Goal: Navigation & Orientation: Find specific page/section

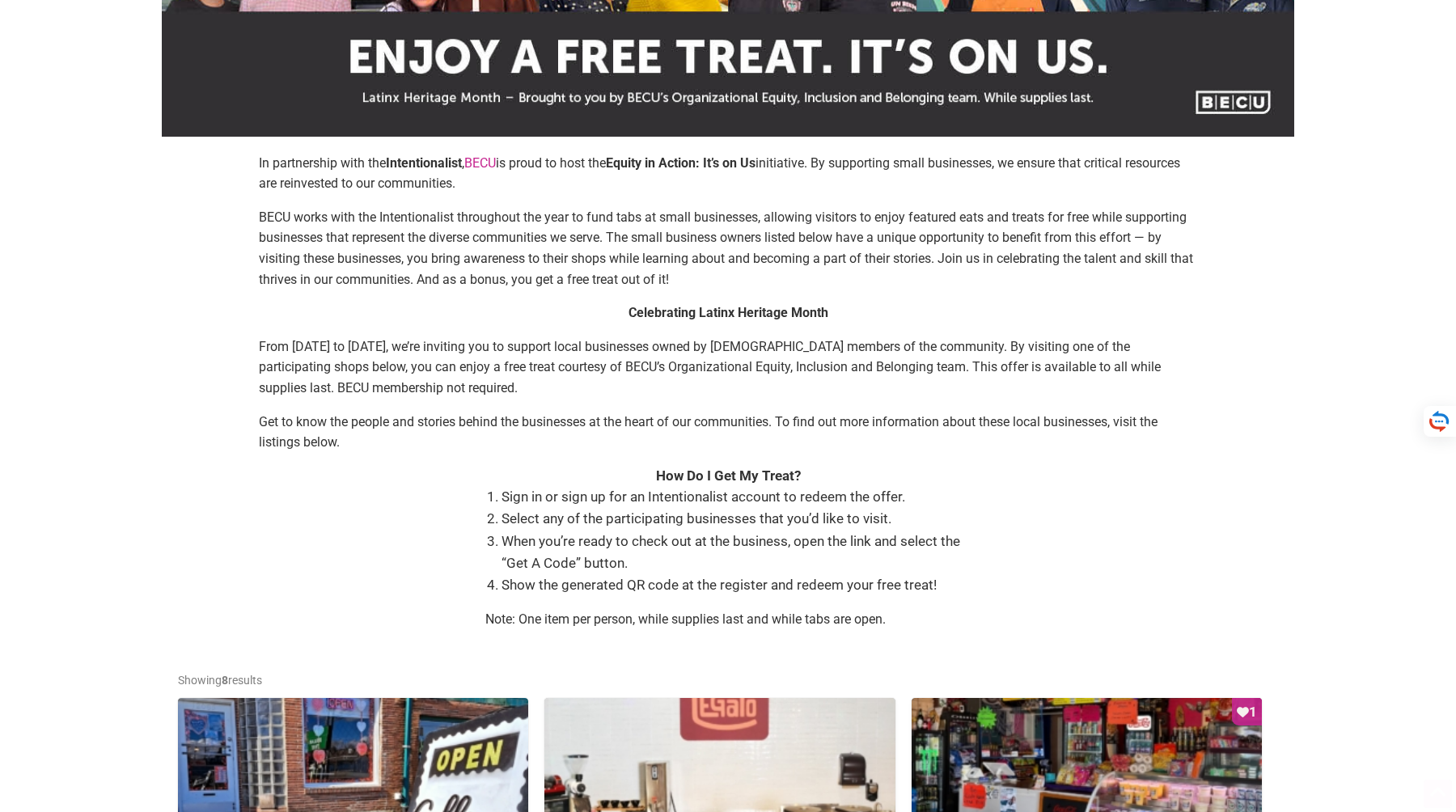
scroll to position [180, 0]
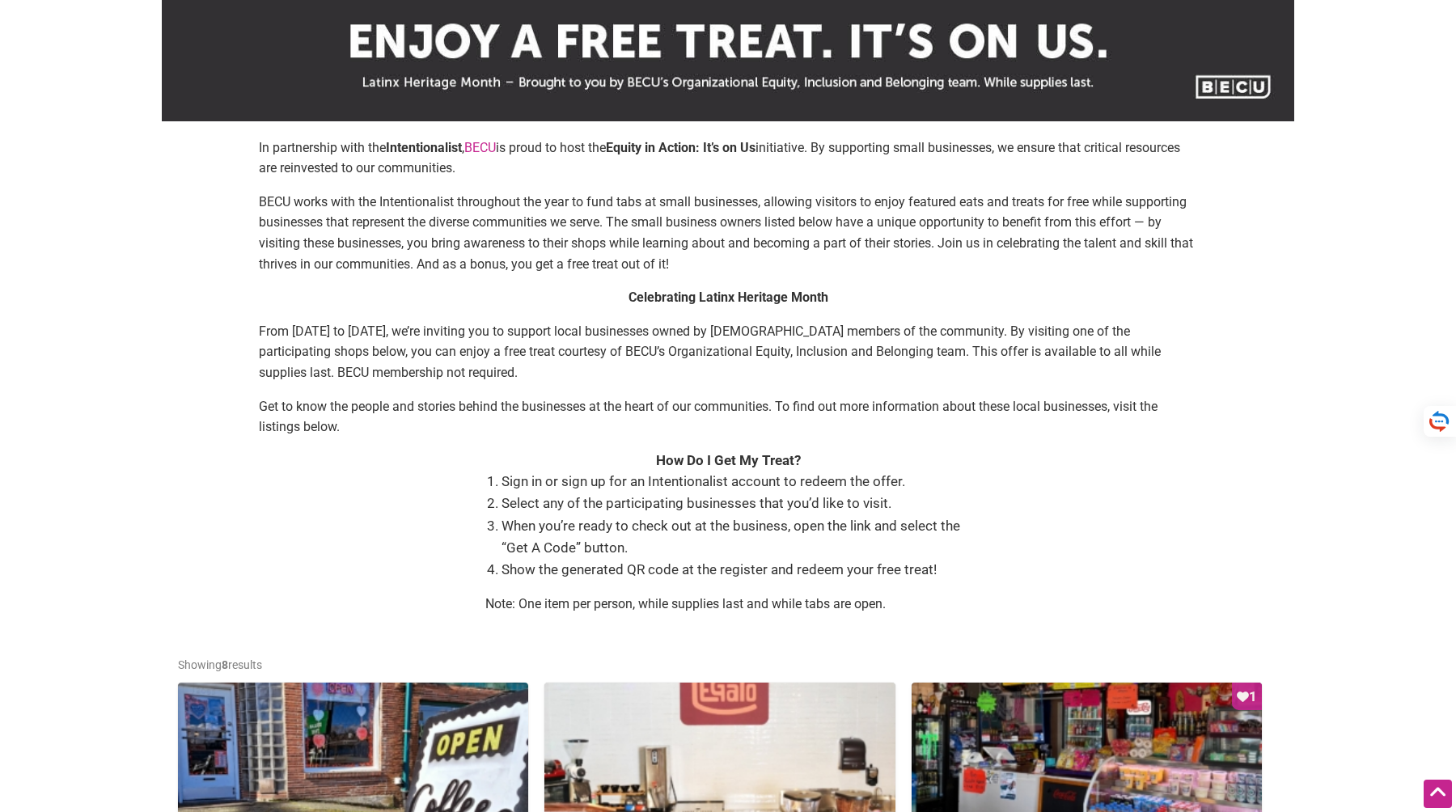
click at [819, 529] on li "When you’re ready to check out at the business, open the link and select the “G…" at bounding box center [736, 537] width 469 height 43
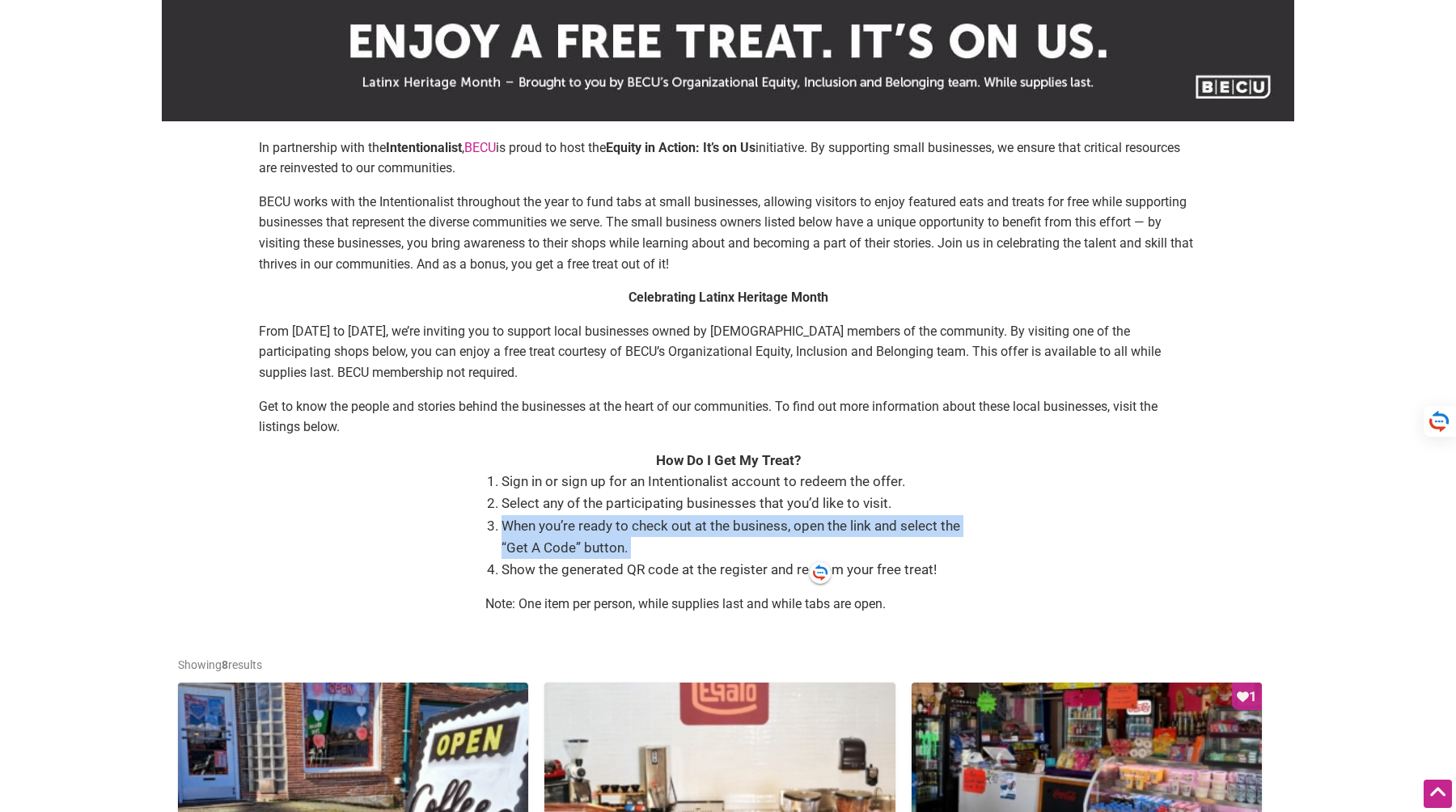
click at [734, 538] on li "When you’re ready to check out at the business, open the link and select the “G…" at bounding box center [736, 537] width 469 height 43
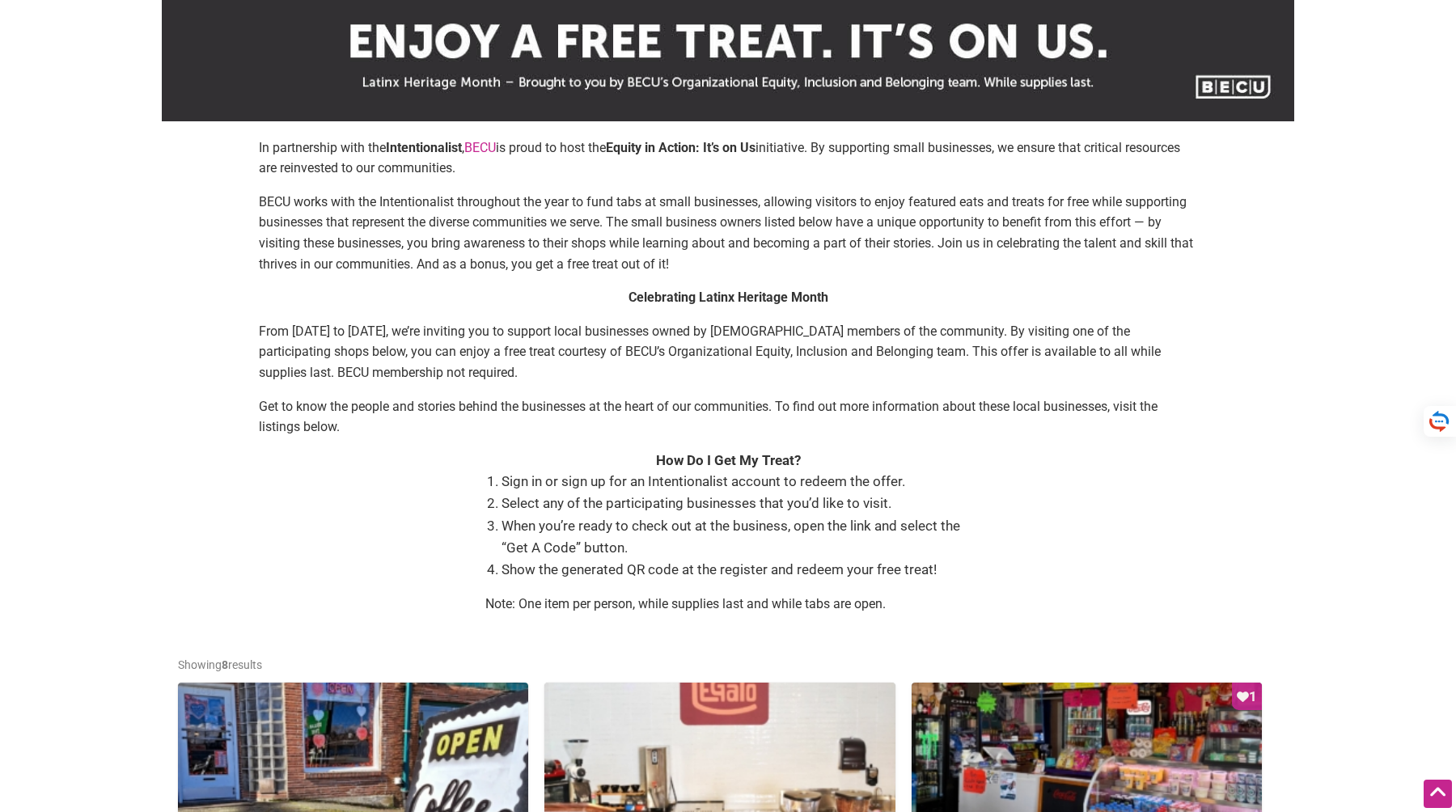
click at [734, 538] on li "When you’re ready to check out at the business, open the link and select the “G…" at bounding box center [736, 537] width 469 height 43
click at [749, 529] on li "When you’re ready to check out at the business, open the link and select the “G…" at bounding box center [736, 537] width 469 height 43
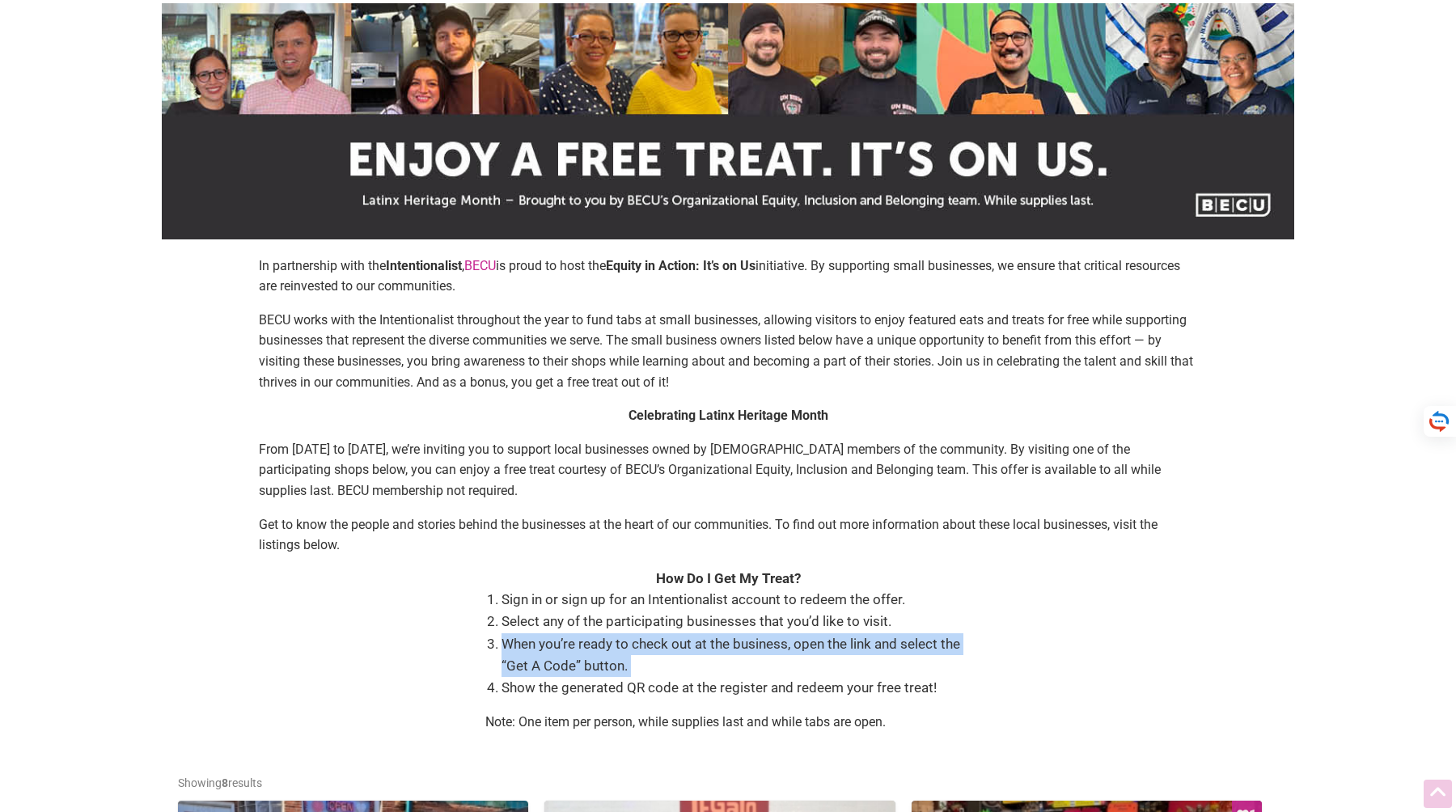
scroll to position [0, 0]
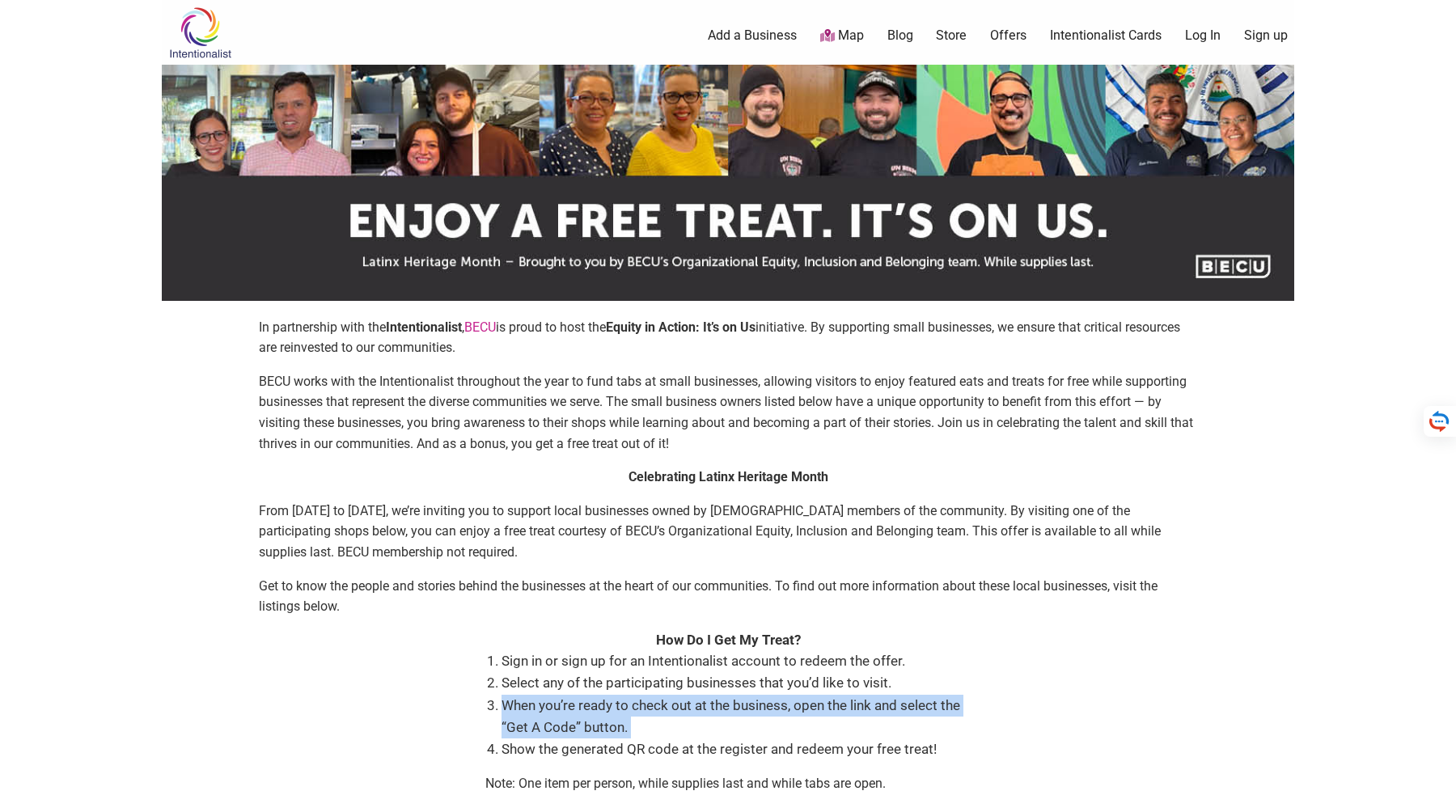
click at [644, 380] on p "BECU works with the Intentionalist throughout the year to fund tabs at small bu…" at bounding box center [728, 413] width 938 height 83
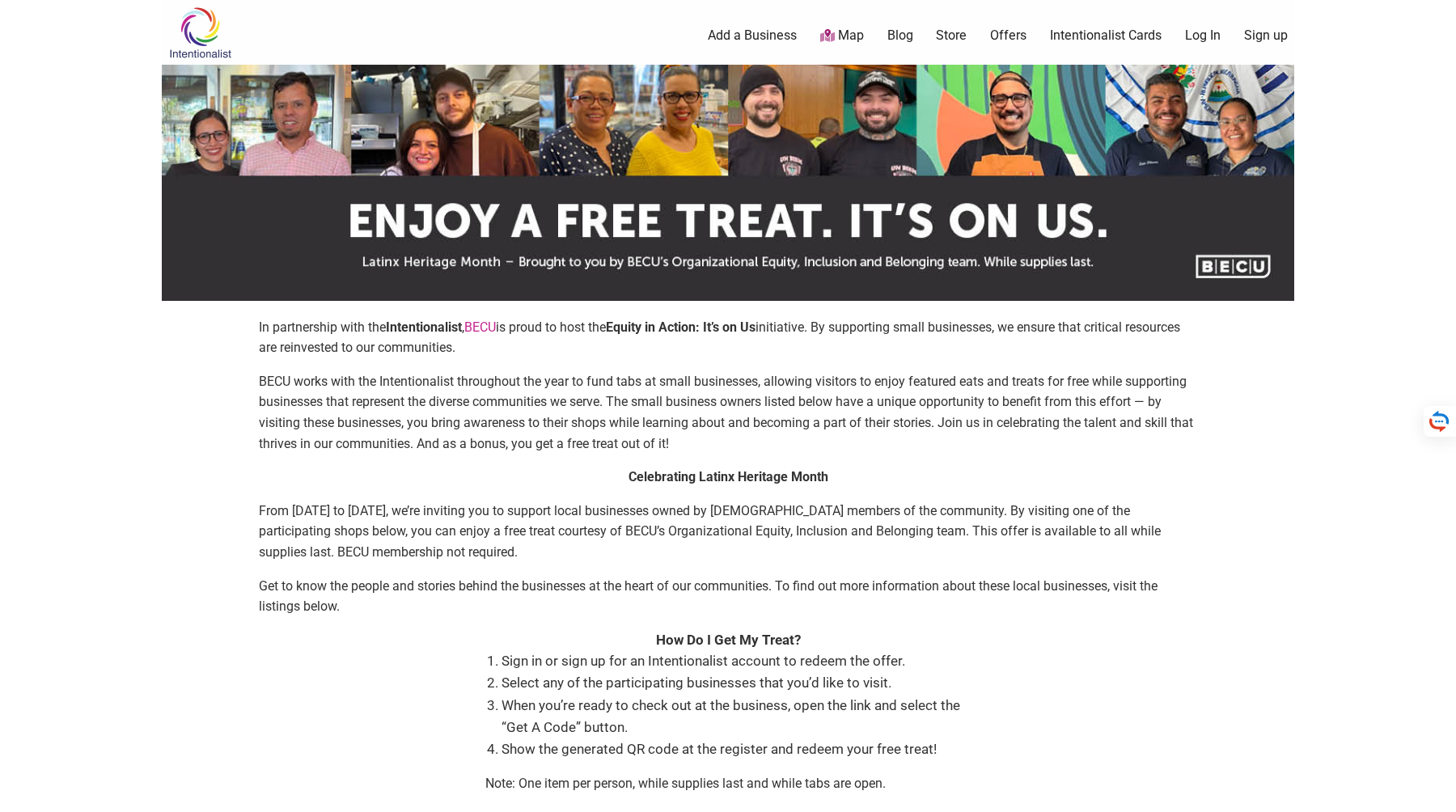
click at [836, 529] on p "From [DATE] to [DATE], we’re inviting you to support local businesses owned by …" at bounding box center [728, 531] width 938 height 62
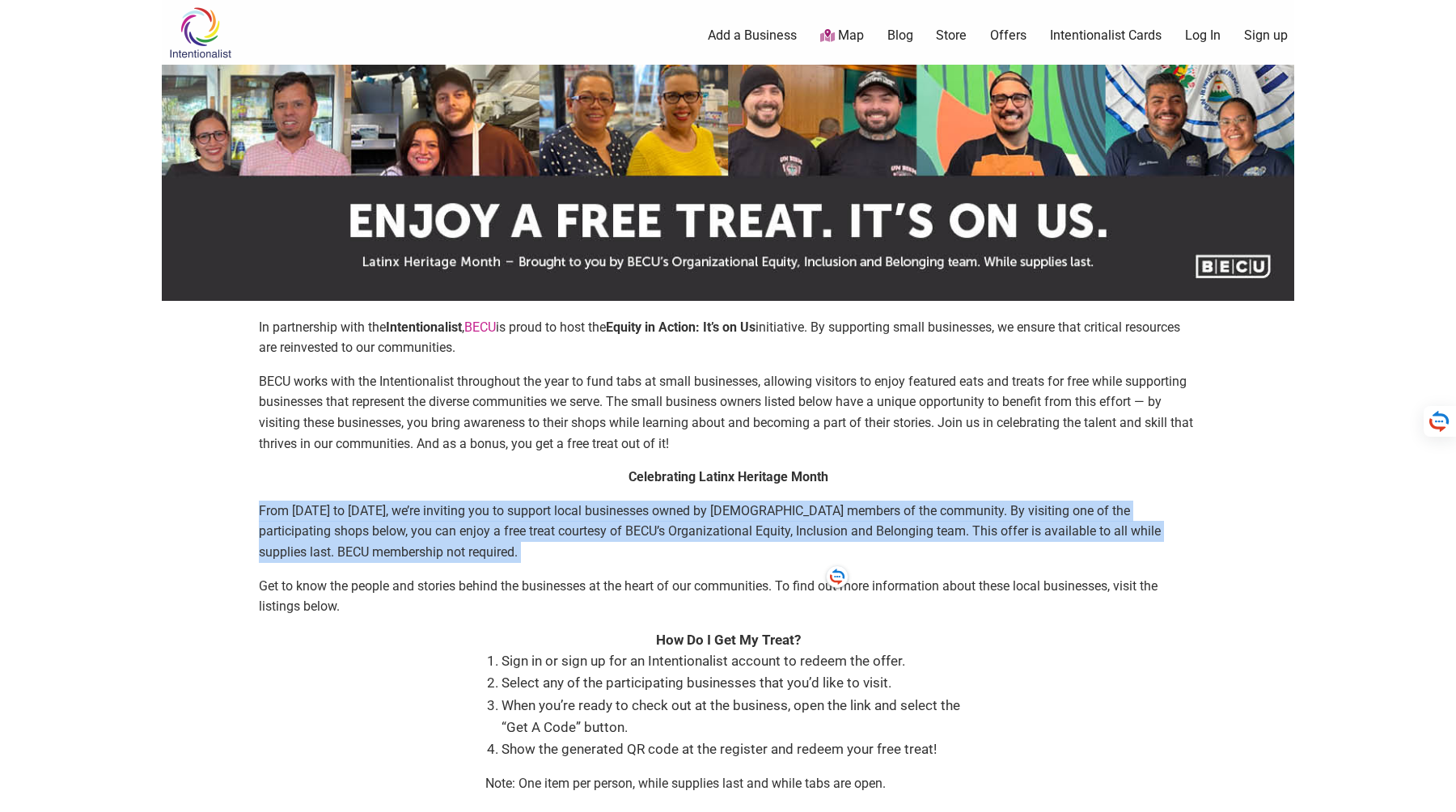
click at [715, 552] on p "From [DATE] to [DATE], we’re inviting you to support local businesses owned by …" at bounding box center [728, 531] width 938 height 62
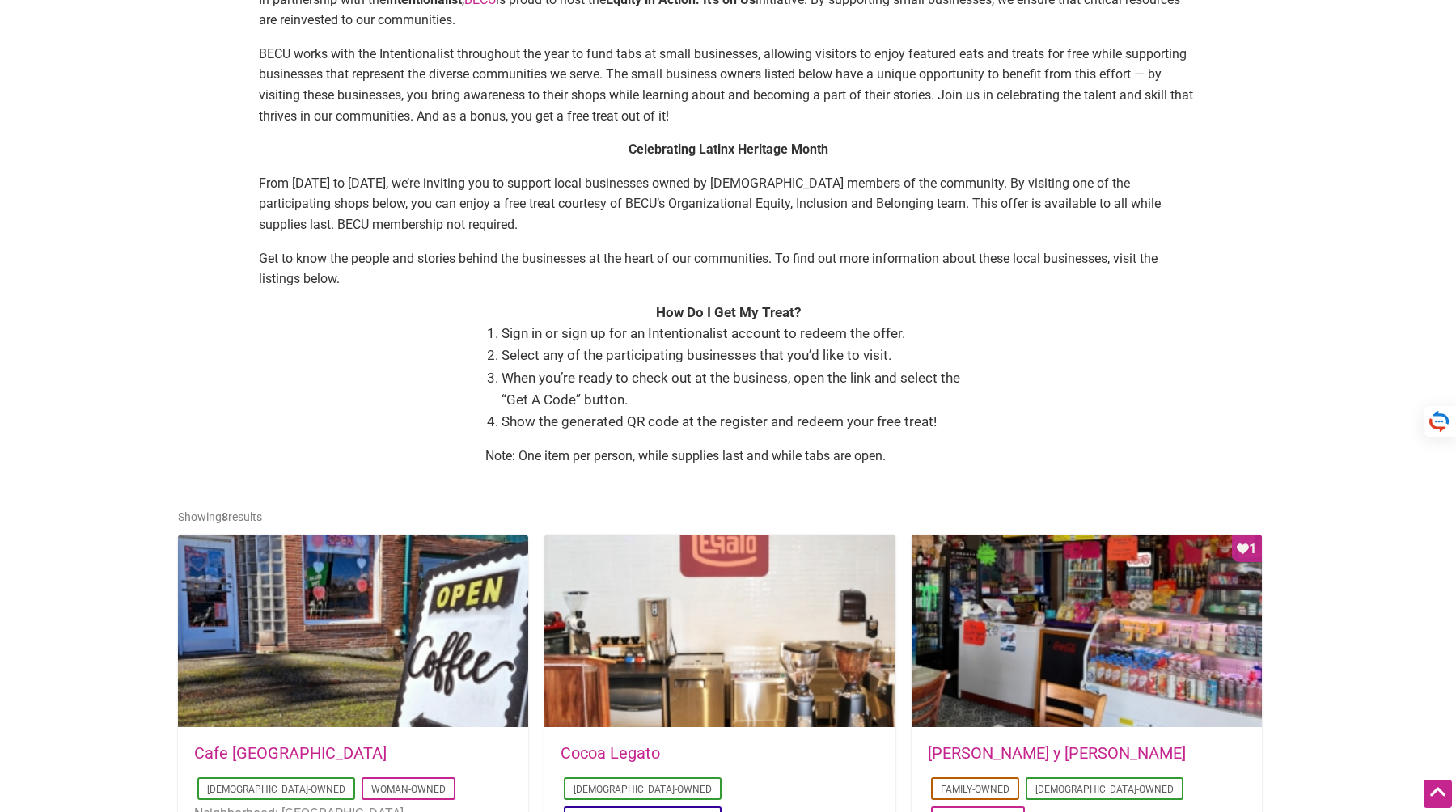
scroll to position [380, 0]
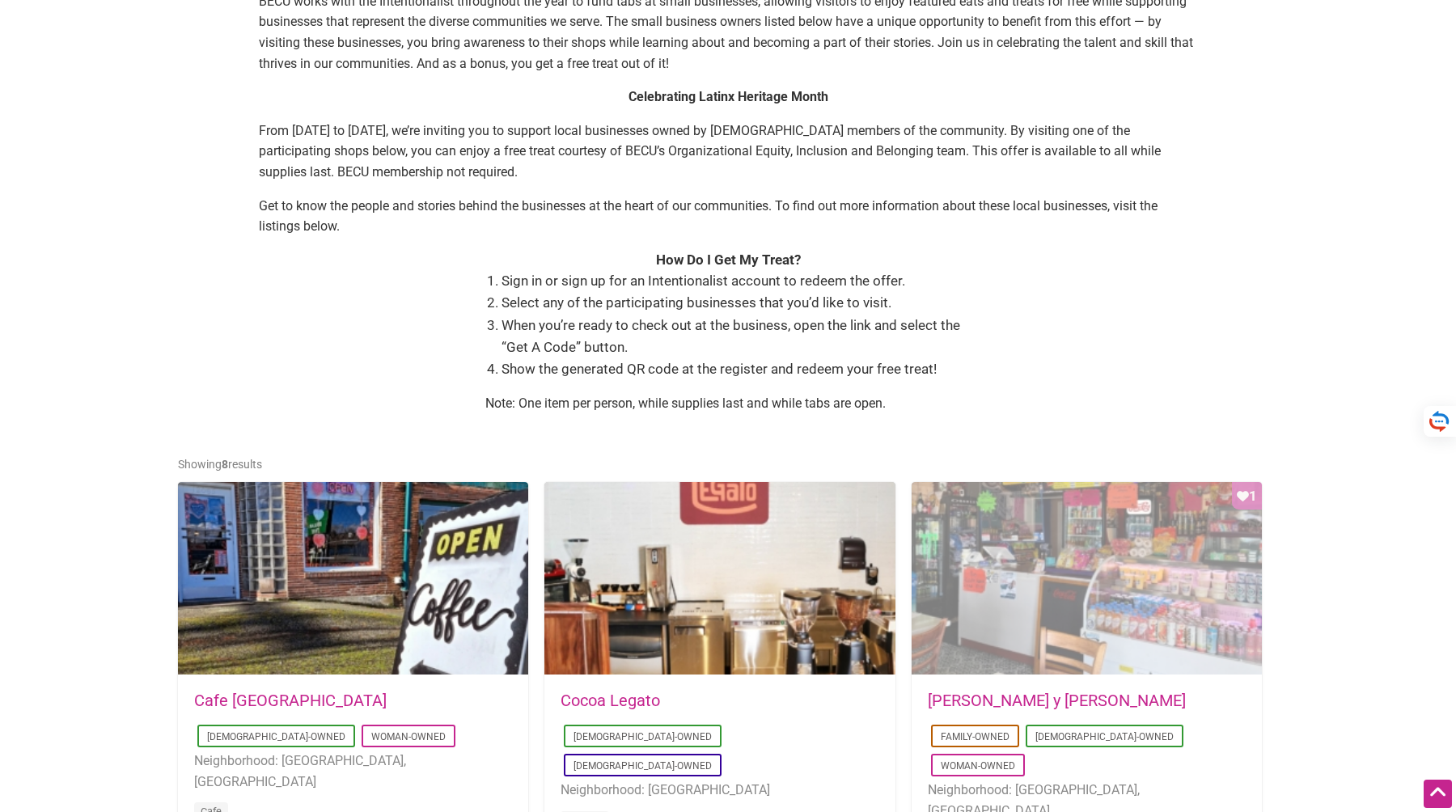
click at [990, 607] on div "Favorite Count 1" at bounding box center [1087, 579] width 351 height 195
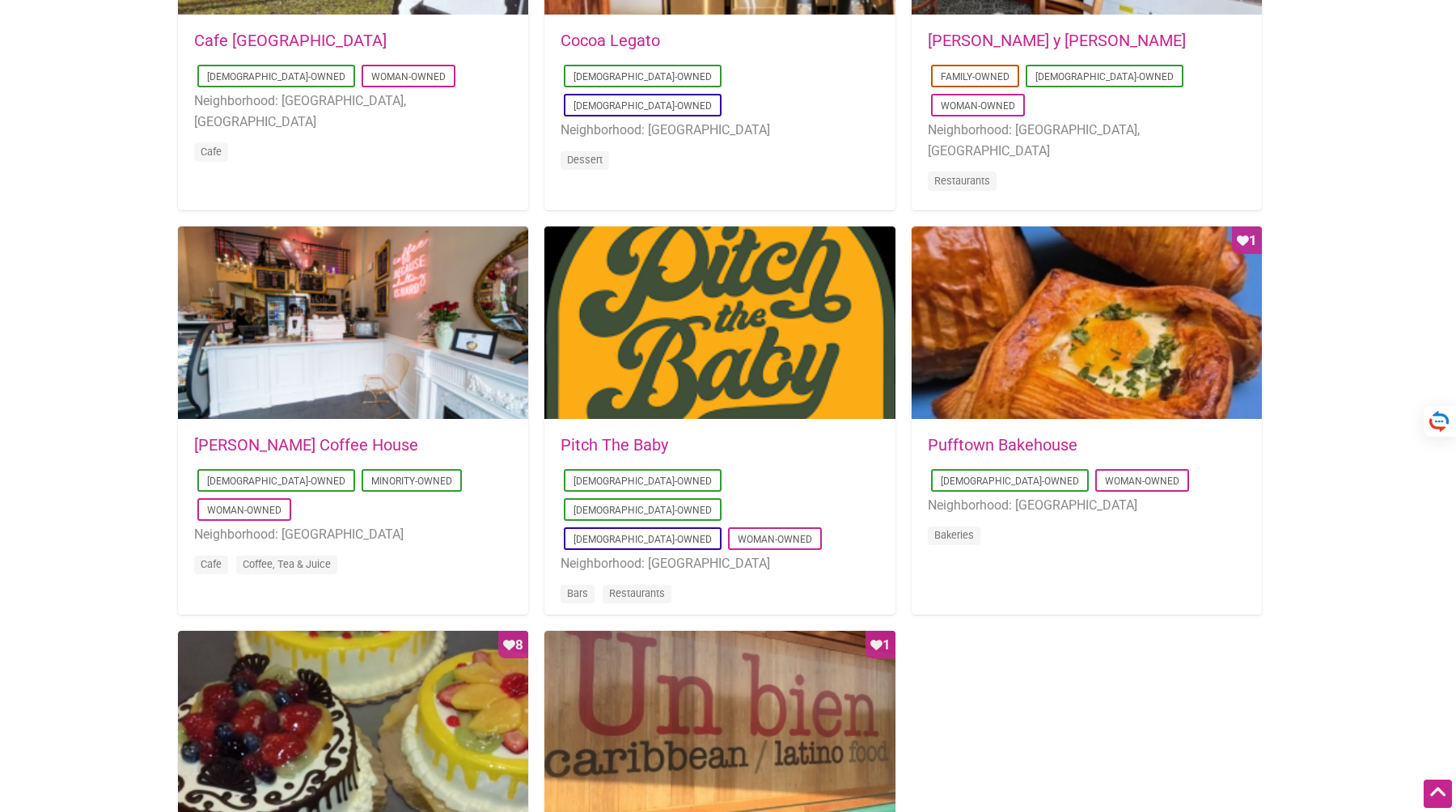
scroll to position [1118, 0]
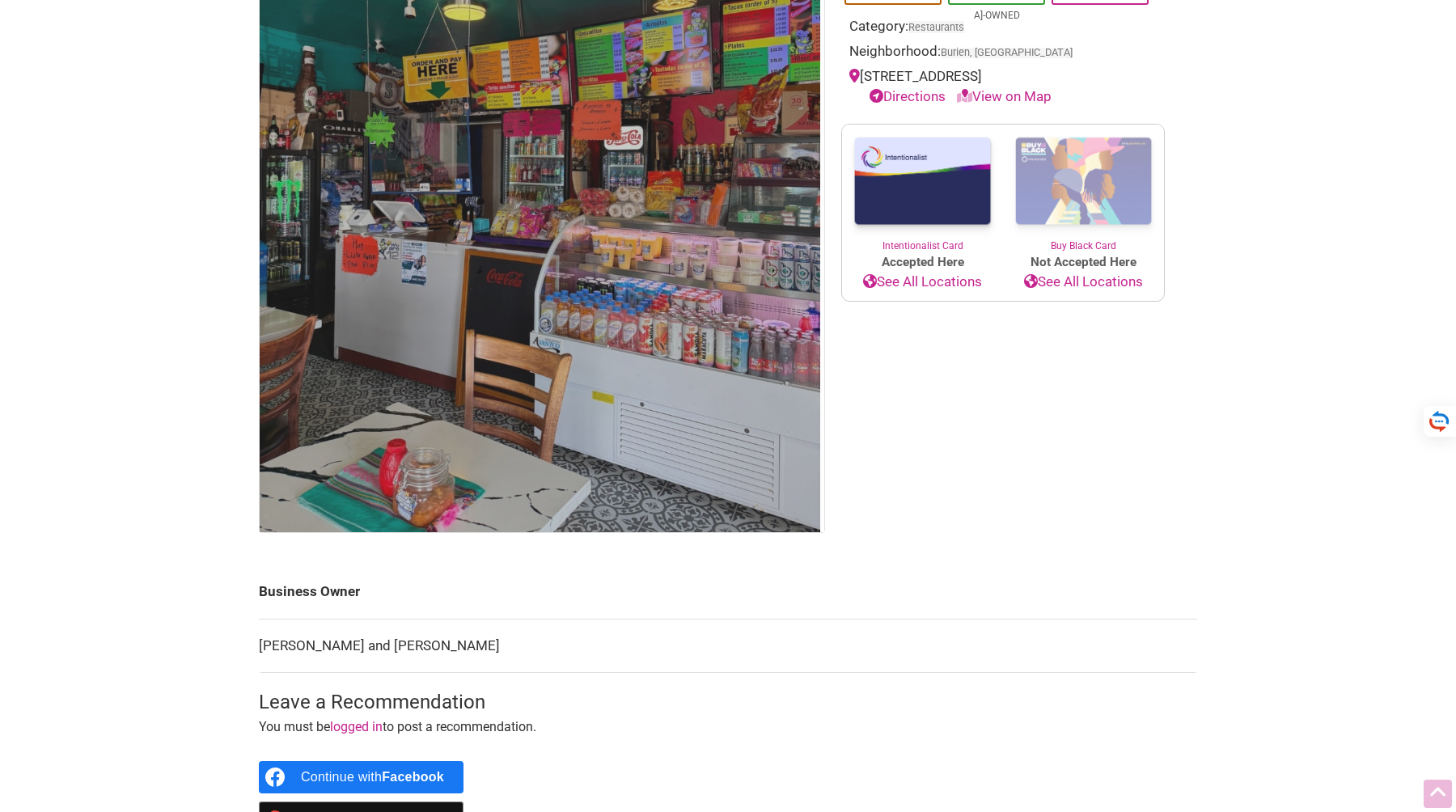
scroll to position [347, 0]
